Goal: Task Accomplishment & Management: Complete application form

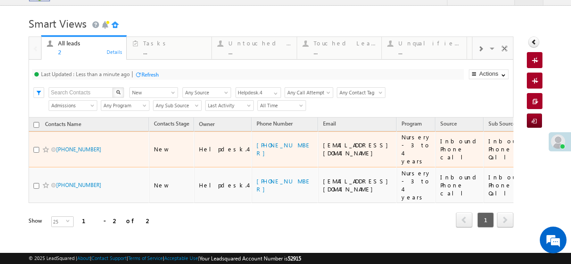
scroll to position [14, 0]
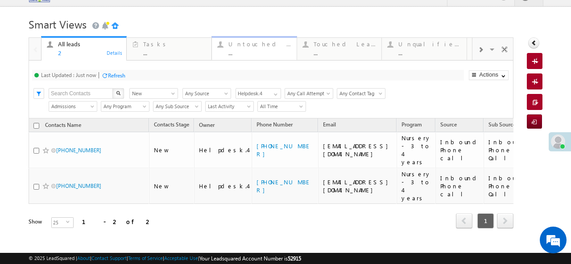
click at [246, 46] on div "Untouched Leads" at bounding box center [259, 44] width 63 height 7
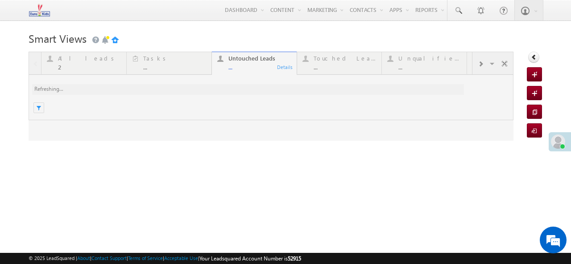
scroll to position [0, 0]
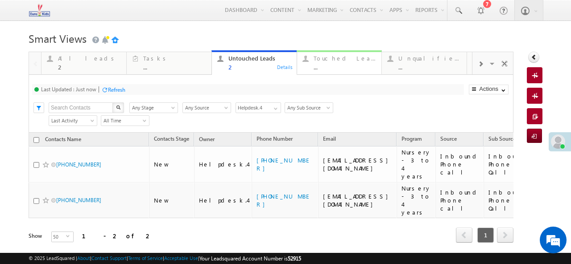
click at [325, 67] on div "..." at bounding box center [344, 67] width 63 height 7
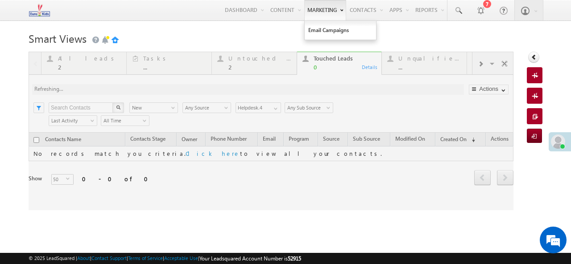
click at [234, 67] on div at bounding box center [271, 131] width 485 height 159
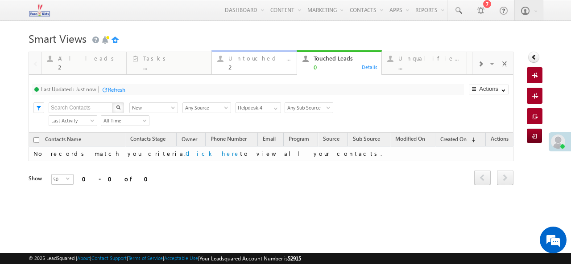
click at [253, 68] on div "2" at bounding box center [259, 67] width 63 height 7
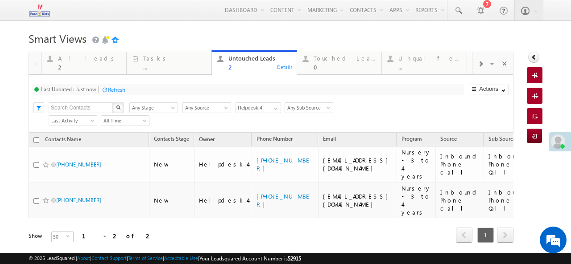
click at [106, 94] on div "Refresh" at bounding box center [113, 89] width 24 height 8
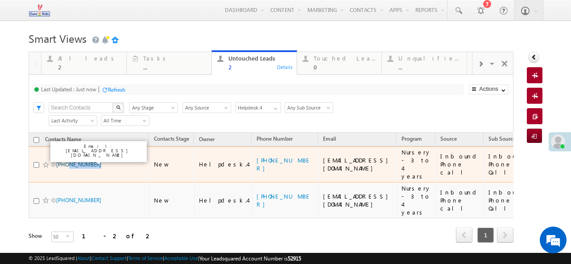
drag, startPoint x: 98, startPoint y: 158, endPoint x: 67, endPoint y: 159, distance: 31.2
click at [67, 160] on span "+91-9595369835" at bounding box center [86, 164] width 60 height 8
copy link "9595369835"
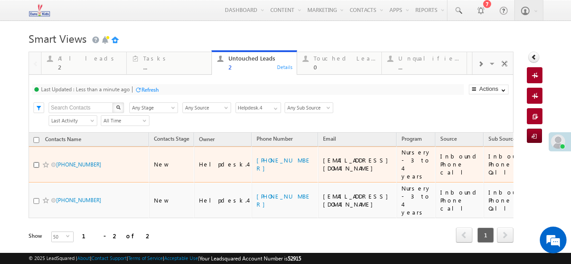
click at [36, 162] on input "checkbox" at bounding box center [36, 165] width 6 height 6
checkbox input "true"
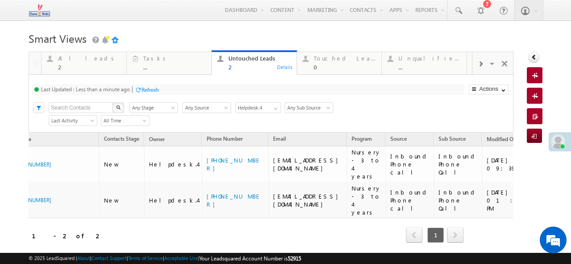
scroll to position [0, 52]
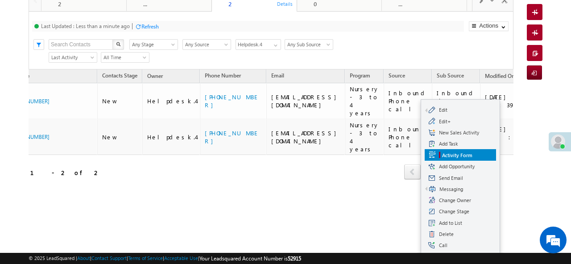
scroll to position [79, 0]
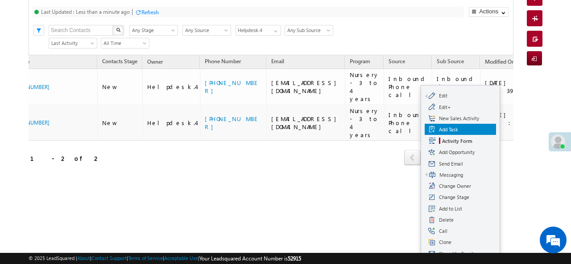
click at [444, 127] on span "Add Task" at bounding box center [465, 130] width 53 height 8
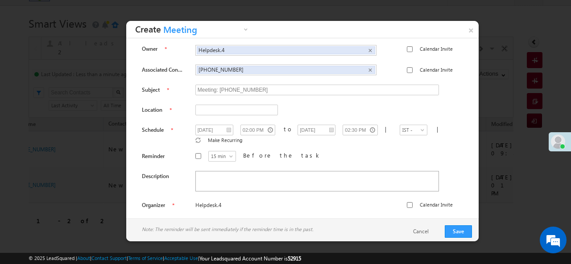
scroll to position [0, 0]
click at [469, 34] on link "×" at bounding box center [471, 29] width 16 height 16
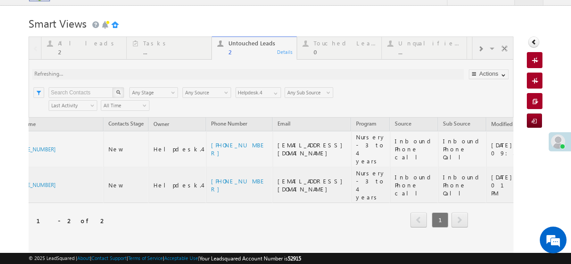
click at [202, 230] on div at bounding box center [271, 145] width 485 height 216
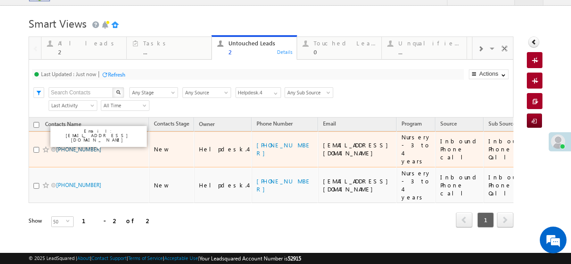
click at [82, 146] on link "+91-9595369835" at bounding box center [78, 149] width 45 height 7
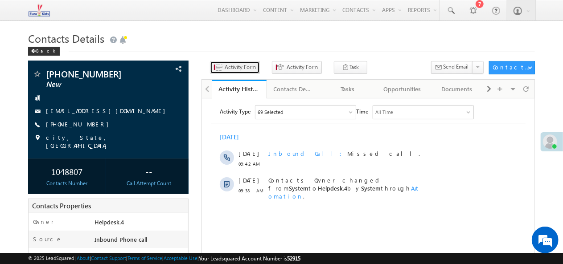
click at [236, 68] on span "Activity Form" at bounding box center [240, 67] width 31 height 8
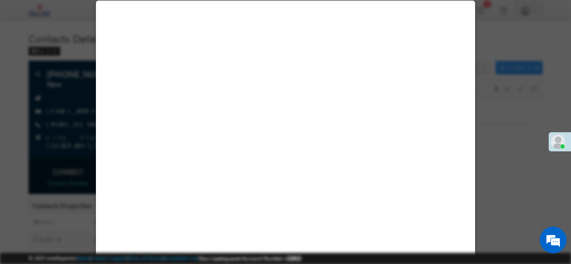
select select "Admissions"
select select "Inbound Phone call"
select select "Inbound Phone Call"
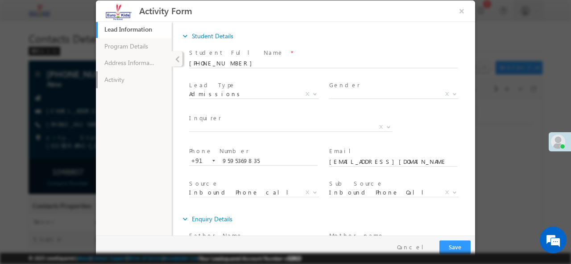
click at [114, 80] on link "Activity" at bounding box center [134, 79] width 76 height 17
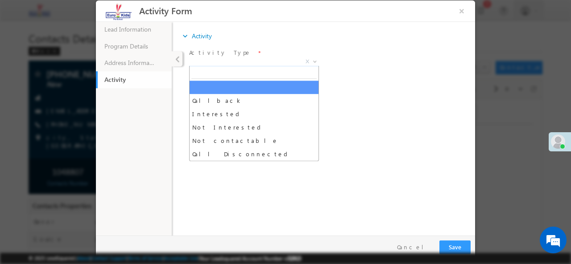
click at [281, 59] on span "X" at bounding box center [254, 61] width 130 height 9
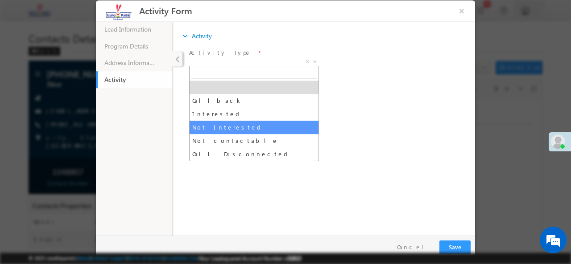
select select "Not Interested"
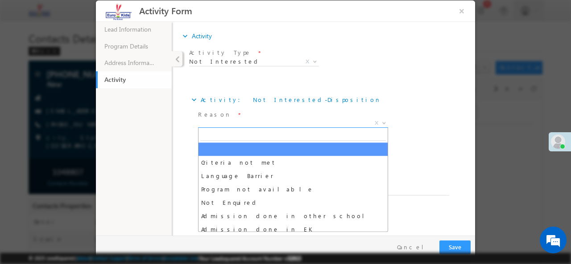
click at [229, 123] on span "X" at bounding box center [293, 123] width 190 height 9
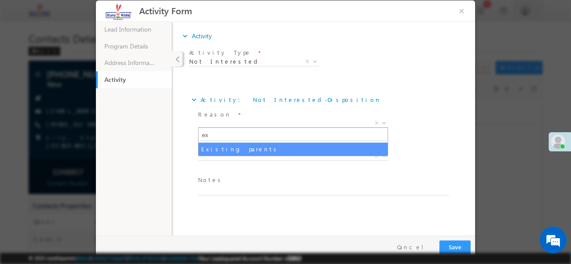
type input "e"
type input "fra"
select select "Franchise / Business Inquiry"
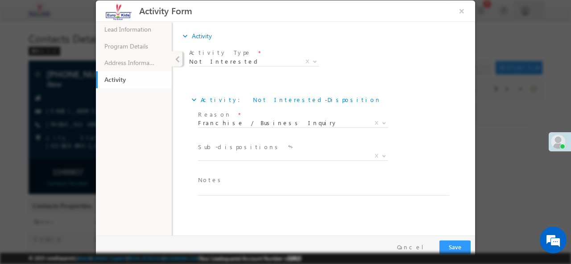
click at [209, 182] on label "Notes" at bounding box center [211, 180] width 26 height 8
click at [205, 181] on label "Notes" at bounding box center [211, 180] width 26 height 8
click at [216, 180] on span "Notes *" at bounding box center [321, 180] width 246 height 10
click at [203, 180] on label "Notes" at bounding box center [211, 180] width 26 height 8
click at [238, 146] on label "Sub-dispositions" at bounding box center [239, 147] width 83 height 8
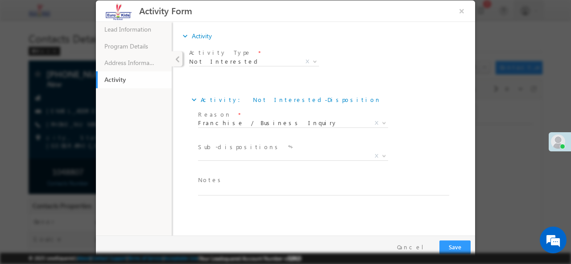
click at [280, 118] on span "Reason *" at bounding box center [291, 115] width 187 height 10
click at [238, 188] on textarea at bounding box center [323, 190] width 251 height 10
type textarea "Issue has been resolved"
click at [457, 246] on button "Save" at bounding box center [454, 247] width 31 height 14
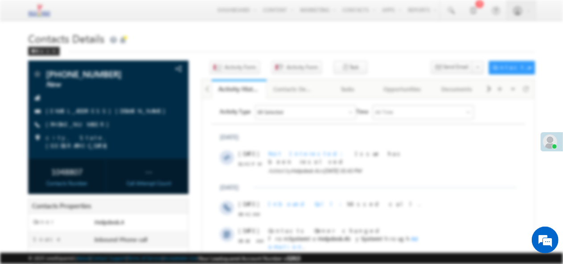
click at [461, 12] on div at bounding box center [281, 129] width 379 height 259
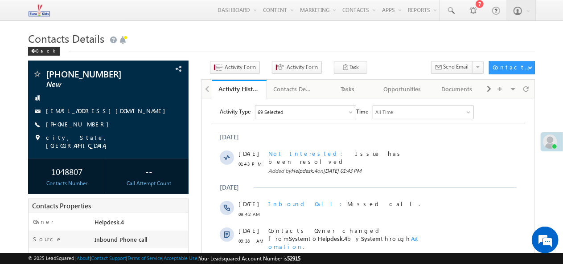
click at [441, 44] on h1 "Contacts Details" at bounding box center [281, 37] width 507 height 17
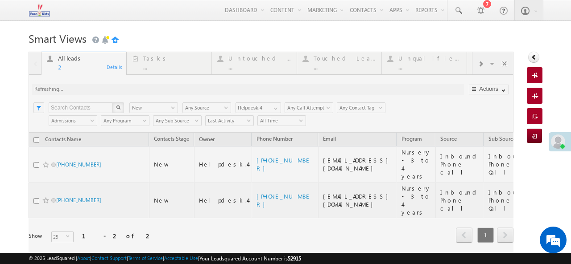
click at [240, 60] on div at bounding box center [271, 160] width 485 height 216
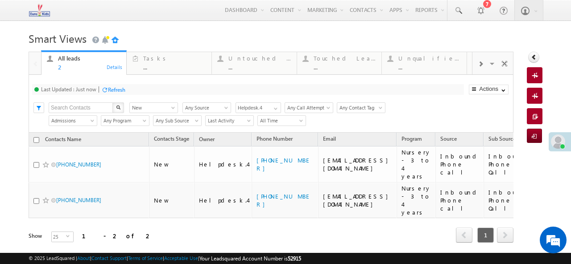
click at [240, 60] on div "Untouched Leads" at bounding box center [259, 58] width 63 height 7
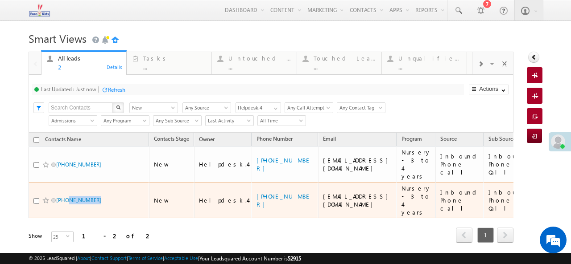
drag, startPoint x: 97, startPoint y: 189, endPoint x: 66, endPoint y: 192, distance: 30.5
click at [66, 196] on div "+91-9489571975" at bounding box center [88, 202] width 111 height 12
copy link "9489571975"
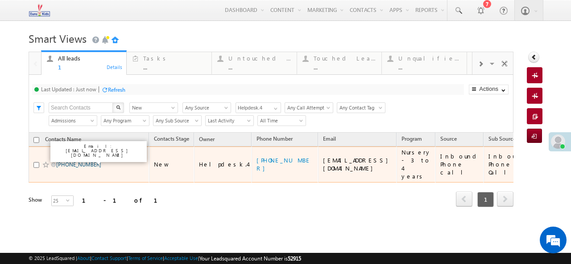
click at [70, 162] on link "[PHONE_NUMBER]" at bounding box center [78, 164] width 45 height 7
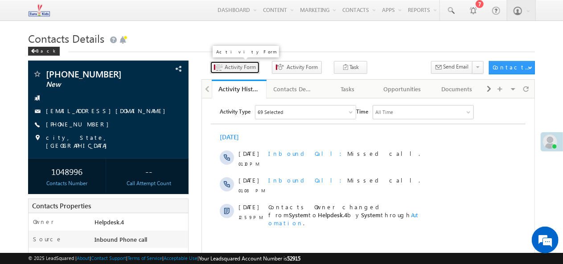
click at [230, 69] on span "Activity Form" at bounding box center [240, 67] width 31 height 8
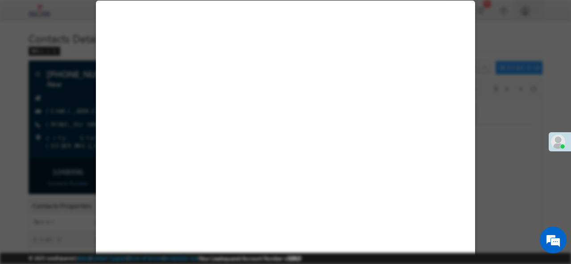
select select "Admissions"
select select "Inbound Phone call"
select select "Inbound Phone Call"
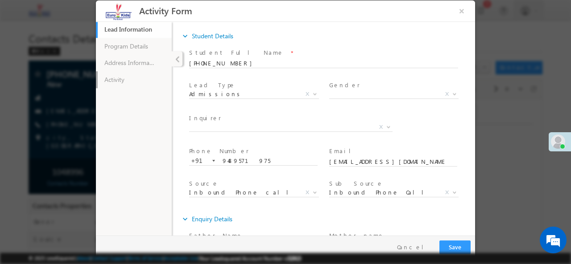
click at [113, 76] on link "Activity" at bounding box center [134, 79] width 76 height 17
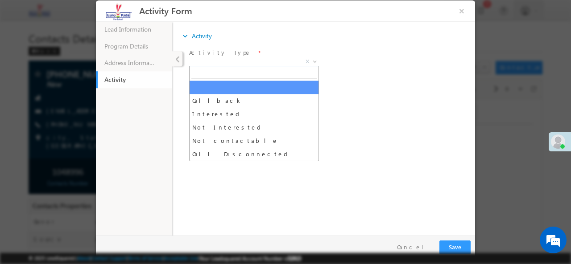
click at [243, 58] on span "X" at bounding box center [254, 61] width 130 height 9
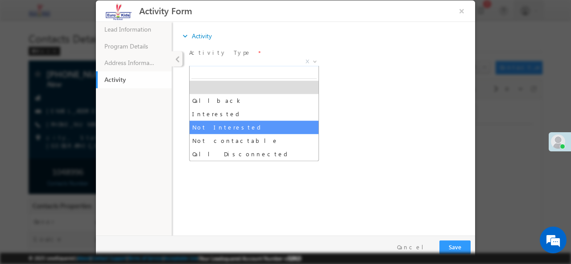
select select "Not Interested"
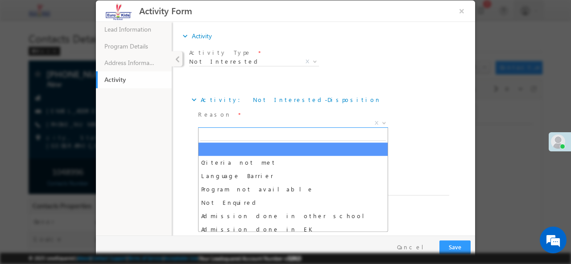
click at [220, 123] on span "X" at bounding box center [293, 123] width 190 height 9
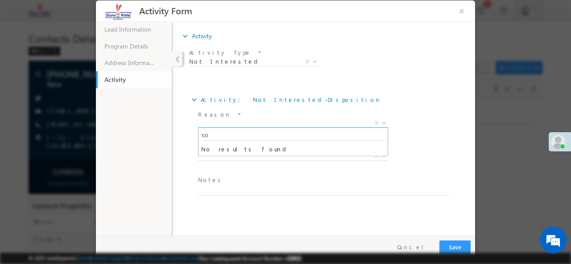
type input "c"
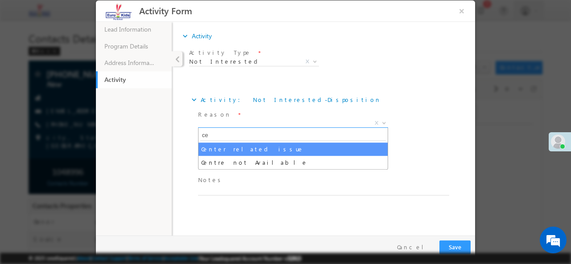
type input "c"
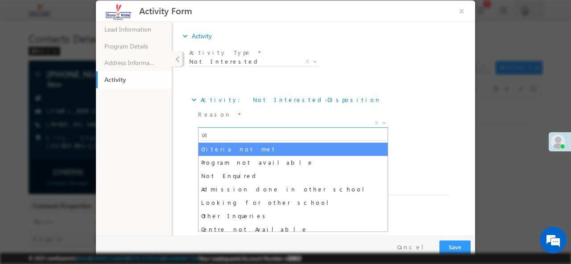
type input "oth"
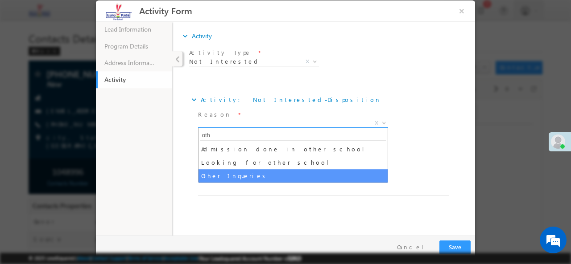
select select "Other Inqueries"
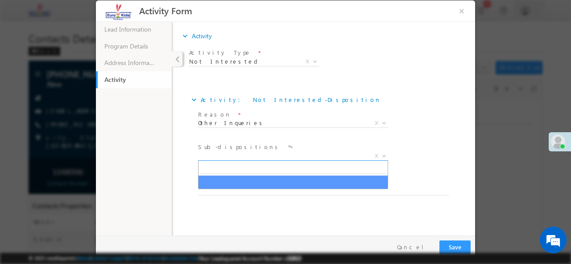
click at [242, 156] on span "X" at bounding box center [293, 156] width 190 height 9
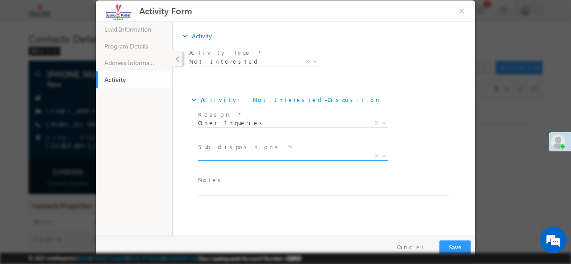
click at [242, 156] on span "X" at bounding box center [293, 156] width 190 height 9
click at [448, 165] on div "Sub-dispositions * X" at bounding box center [330, 156] width 269 height 33
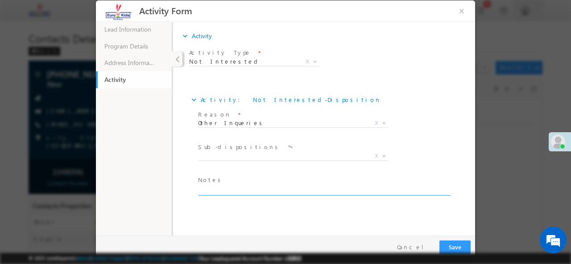
click at [311, 189] on textarea at bounding box center [323, 190] width 251 height 10
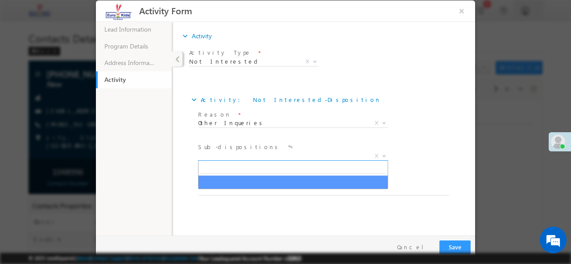
click at [276, 153] on span "X" at bounding box center [293, 156] width 190 height 9
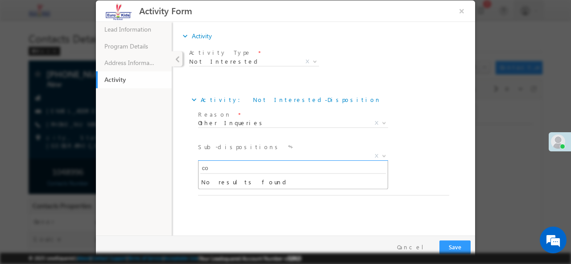
type input "c"
click at [199, 215] on div "Lead Information 43% Completed Program Details Address Information Activity exp…" at bounding box center [285, 128] width 379 height 214
click at [212, 186] on textarea at bounding box center [323, 190] width 251 height 10
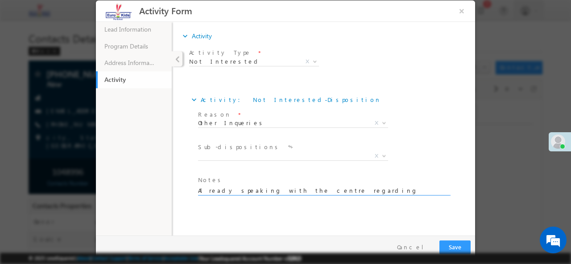
type textarea "Already speaking with the centre regarding the admission."
click at [448, 244] on button "Save" at bounding box center [454, 247] width 31 height 14
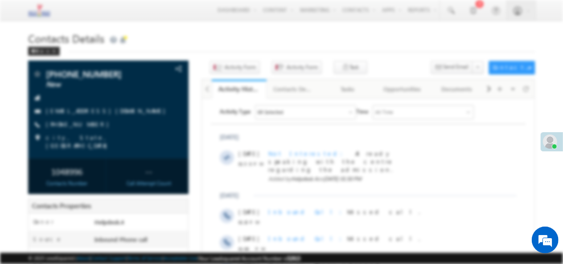
click at [464, 12] on div at bounding box center [281, 129] width 379 height 259
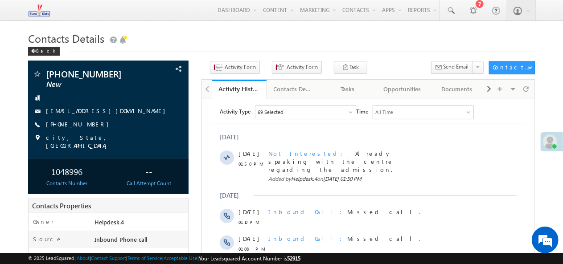
click at [432, 32] on h1 "Contacts Details" at bounding box center [281, 37] width 507 height 17
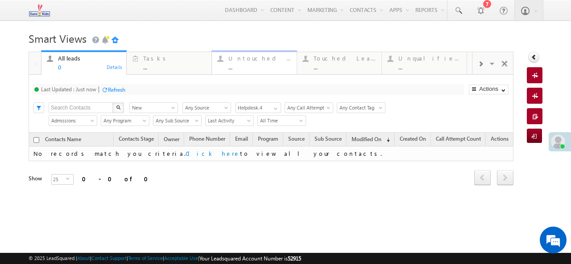
click at [235, 67] on div "..." at bounding box center [259, 67] width 63 height 7
